Goal: Navigation & Orientation: Find specific page/section

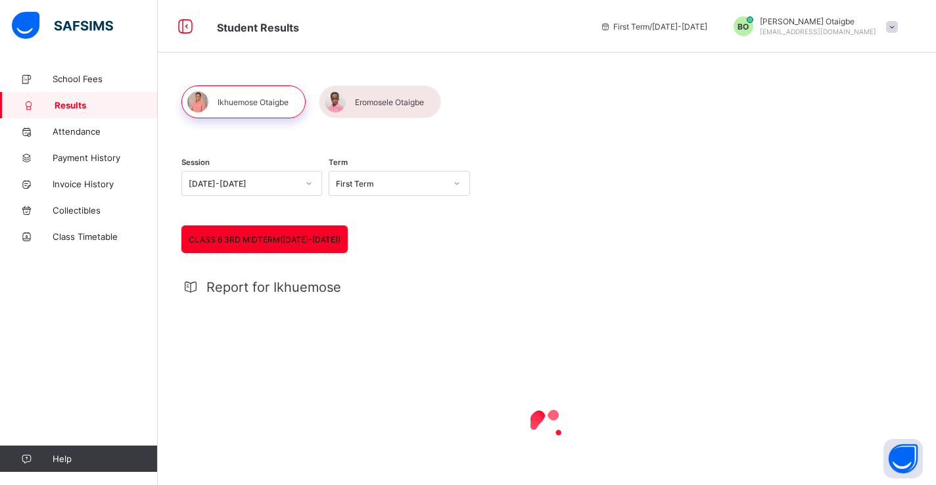
click at [753, 32] on div "BO" at bounding box center [744, 26] width 20 height 20
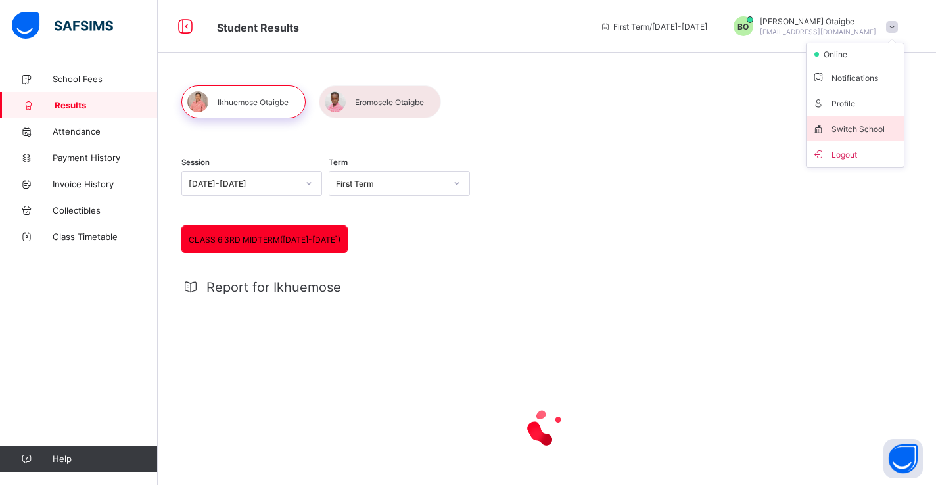
click at [829, 126] on span "Switch School" at bounding box center [855, 128] width 87 height 15
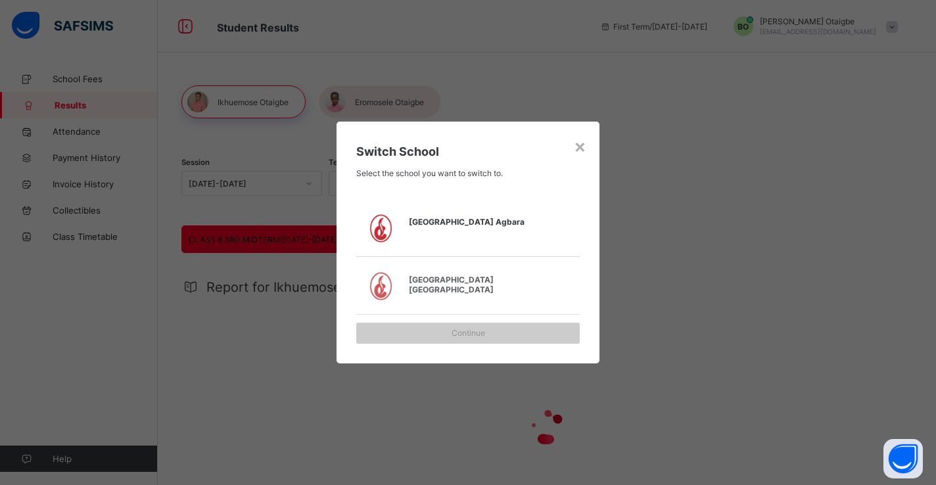
click at [513, 228] on div "[GEOGRAPHIC_DATA] Agbara" at bounding box center [475, 229] width 138 height 30
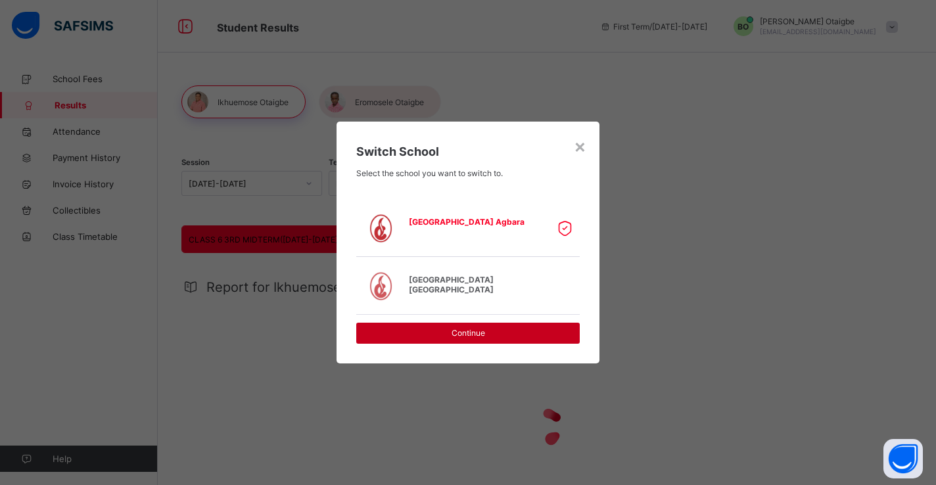
click at [481, 331] on span "Continue" at bounding box center [468, 333] width 204 height 10
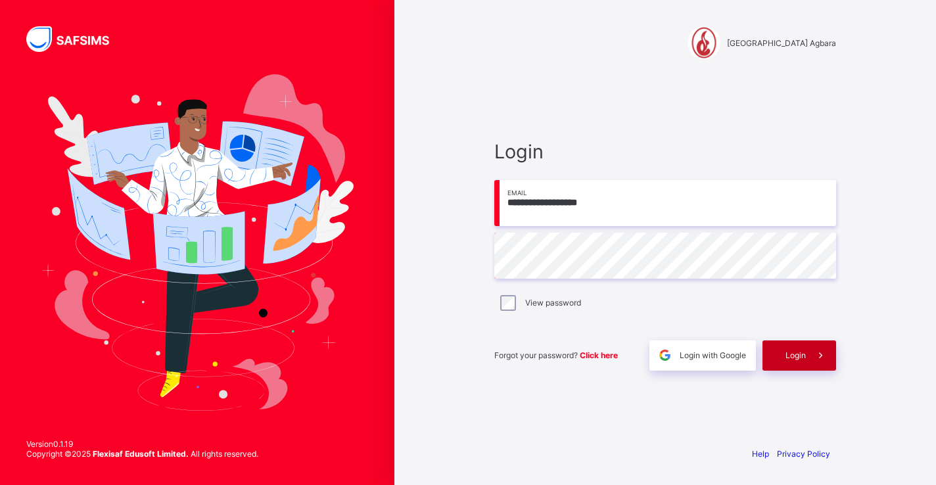
click at [800, 356] on span "Login" at bounding box center [796, 355] width 20 height 10
